Goal: Task Accomplishment & Management: Manage account settings

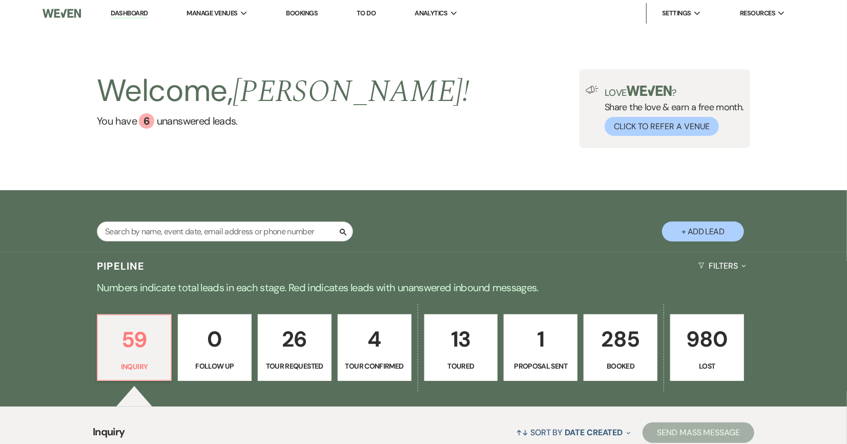
click at [130, 15] on link "Dashboard" at bounding box center [129, 14] width 37 height 10
click at [126, 12] on link "Dashboard" at bounding box center [129, 14] width 37 height 10
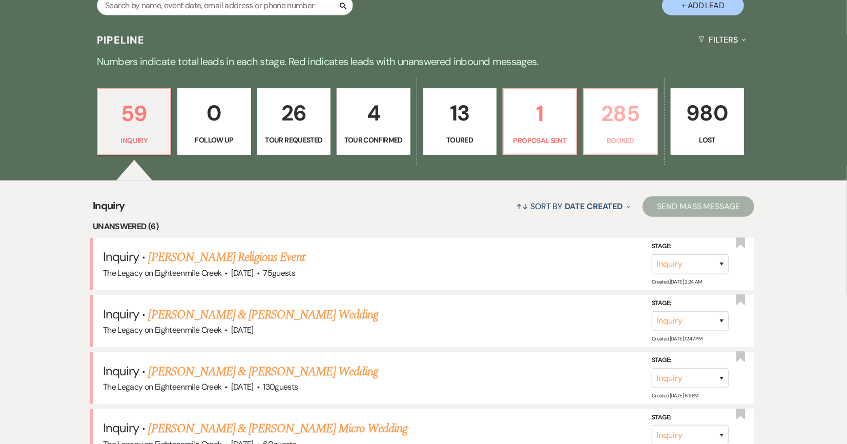
click at [632, 131] on link "285 Booked" at bounding box center [620, 121] width 74 height 67
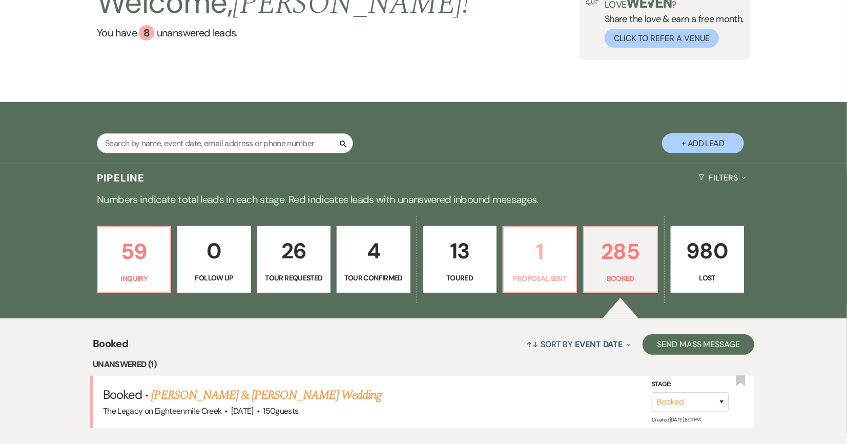
scroll to position [226, 0]
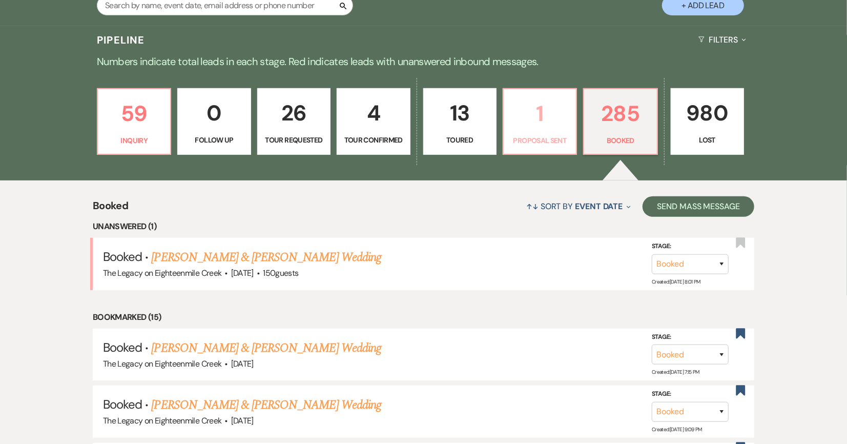
click at [543, 140] on p "Proposal Sent" at bounding box center [540, 140] width 60 height 11
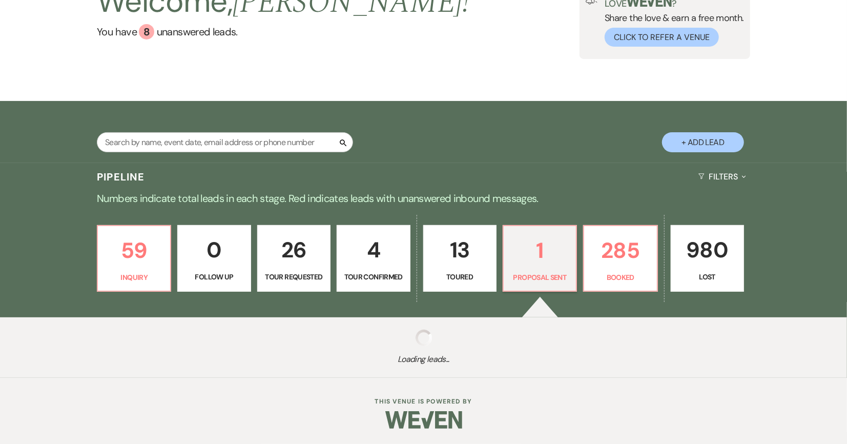
scroll to position [216, 0]
select select "6"
